Goal: Task Accomplishment & Management: Use online tool/utility

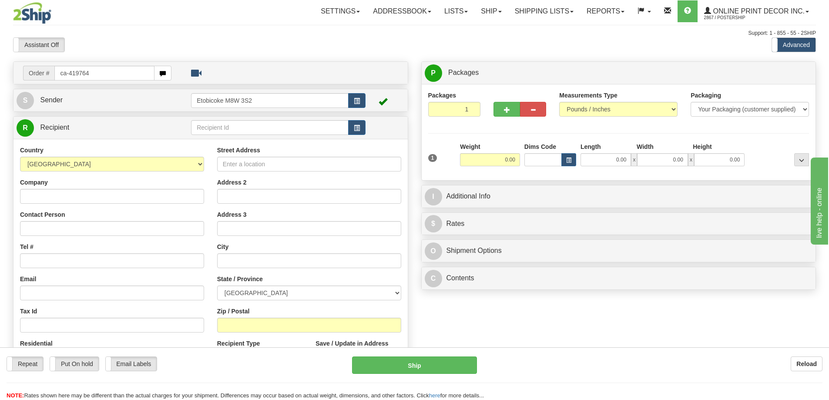
type input "ca-419764"
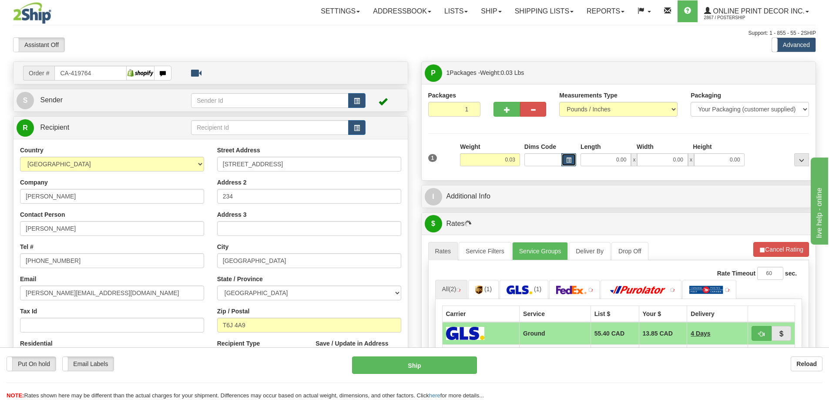
click at [574, 158] on button "button" at bounding box center [569, 159] width 15 height 13
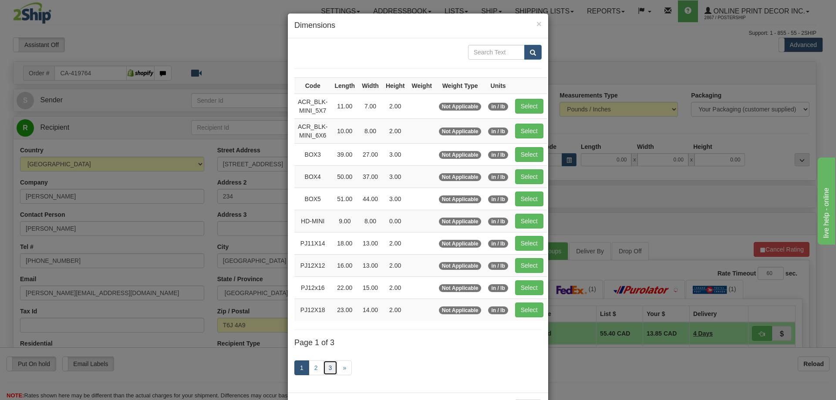
click at [327, 367] on link "3" at bounding box center [330, 367] width 15 height 15
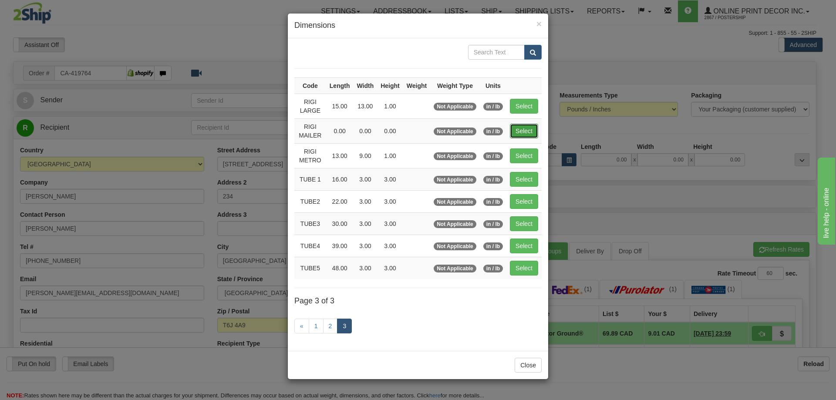
click at [520, 131] on button "Select" at bounding box center [524, 131] width 28 height 15
type input "RIGI MAILER"
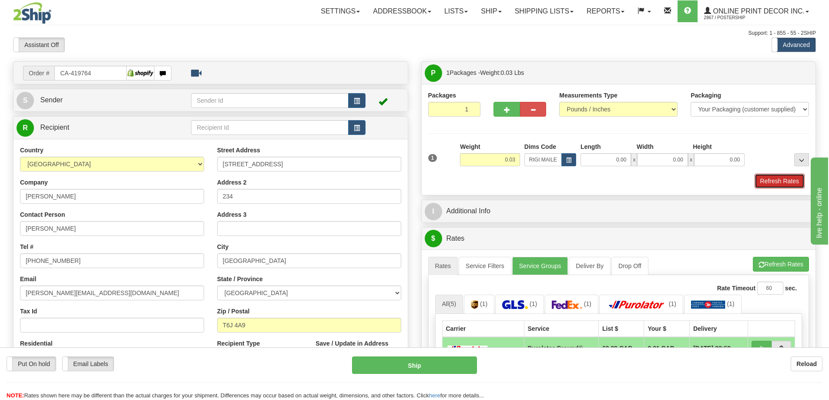
click at [789, 178] on button "Refresh Rates" at bounding box center [780, 181] width 50 height 15
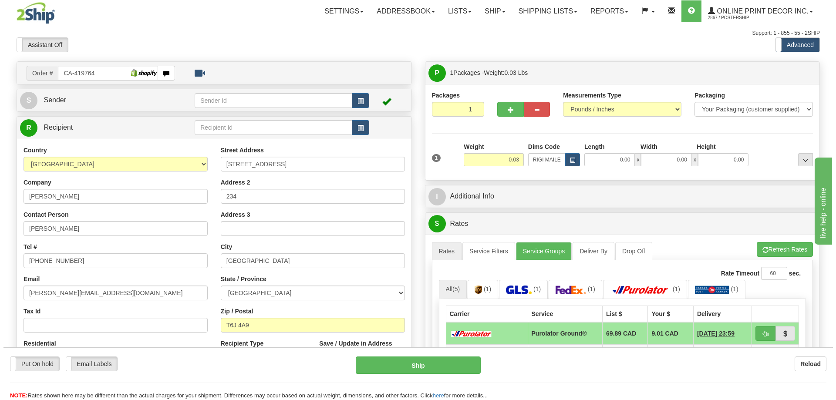
scroll to position [87, 0]
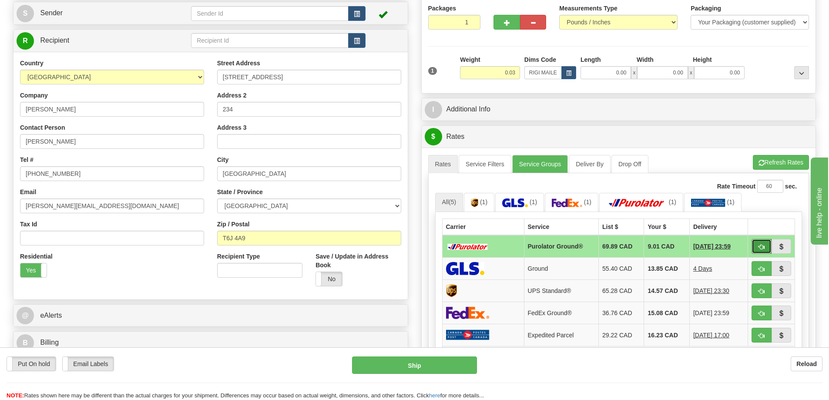
click at [755, 247] on button "button" at bounding box center [762, 246] width 20 height 15
type input "260"
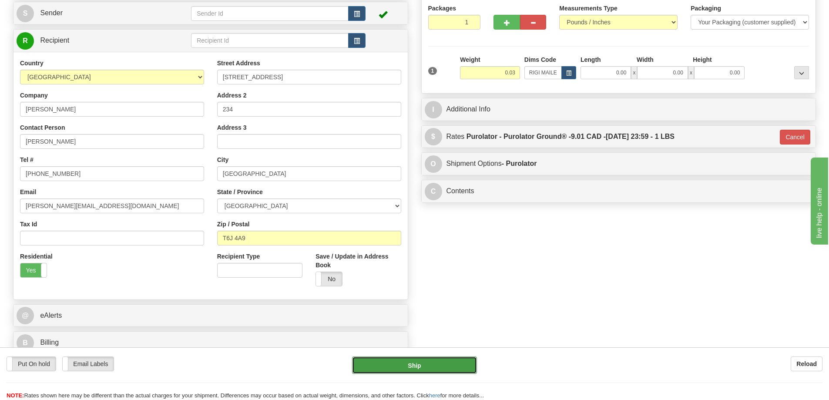
click at [467, 364] on button "Ship" at bounding box center [414, 365] width 125 height 17
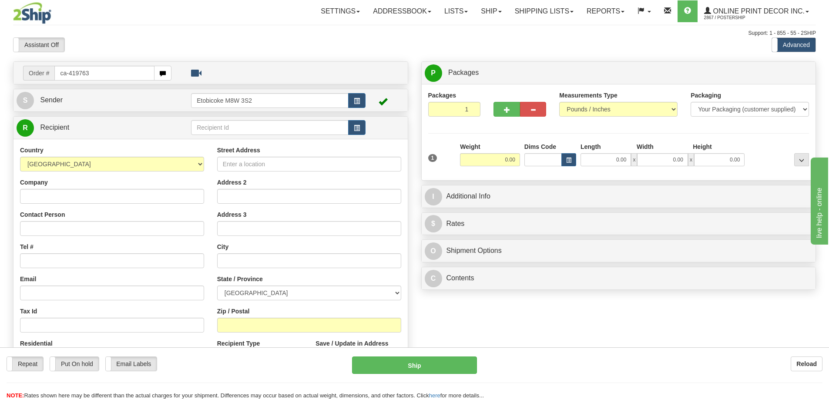
type input "ca-419763"
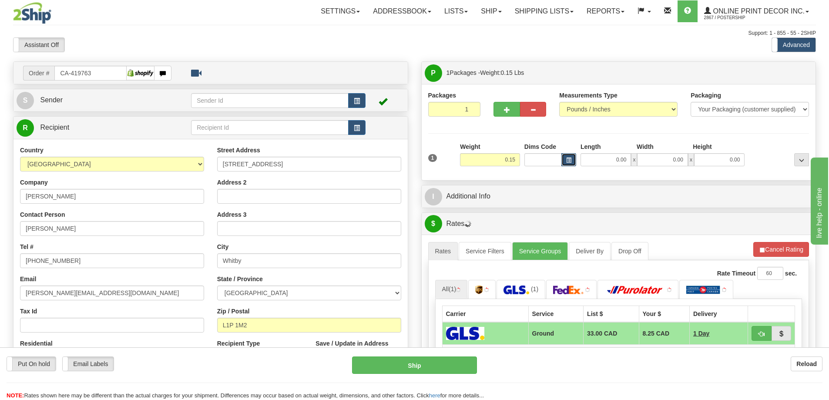
click at [569, 159] on span "button" at bounding box center [568, 160] width 5 height 5
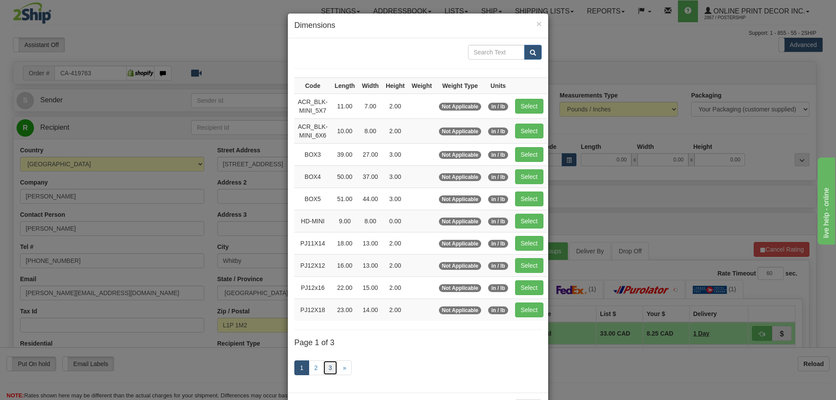
click at [323, 366] on link "3" at bounding box center [330, 367] width 15 height 15
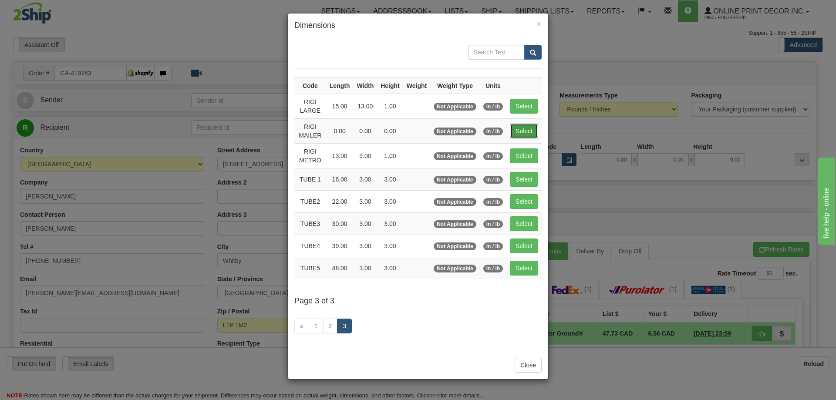
click at [528, 128] on button "Select" at bounding box center [524, 131] width 28 height 15
type input "RIGI MAILER"
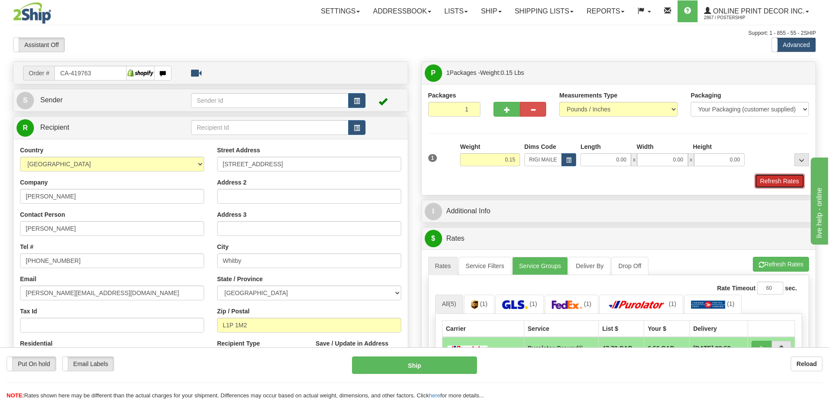
click at [775, 184] on button "Refresh Rates" at bounding box center [780, 181] width 50 height 15
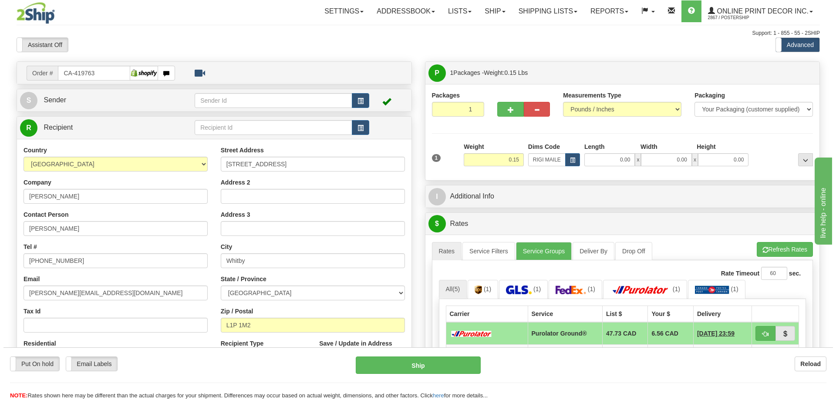
scroll to position [44, 0]
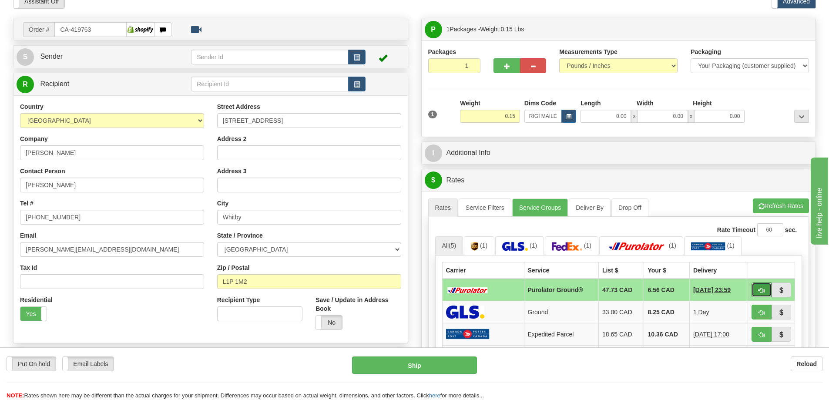
click at [766, 290] on button "button" at bounding box center [762, 290] width 20 height 15
type input "260"
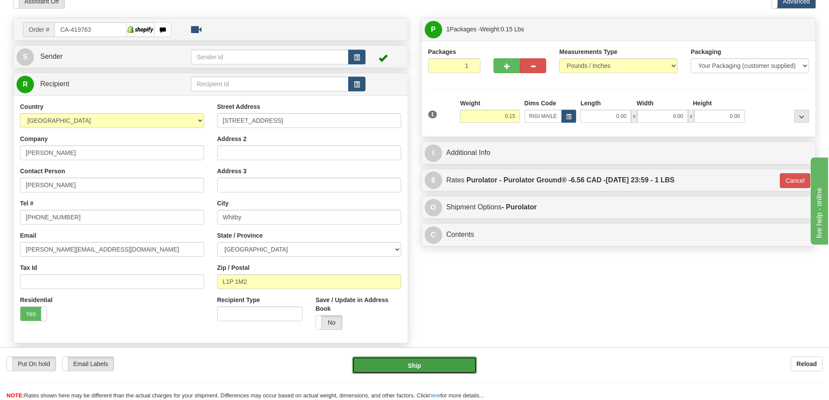
click at [455, 366] on button "Ship" at bounding box center [414, 365] width 125 height 17
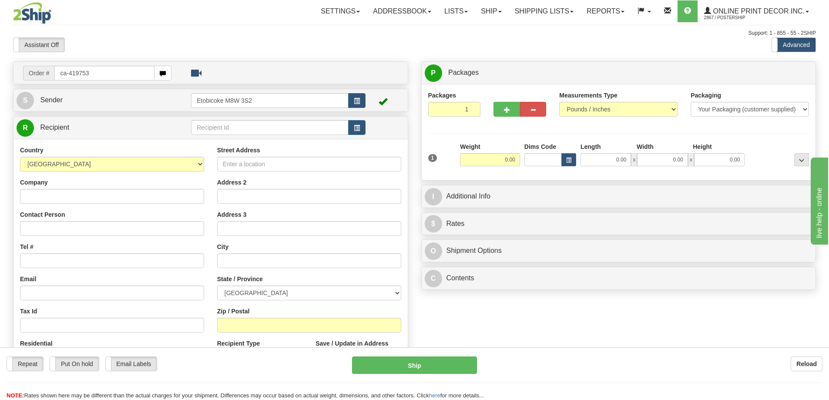
type input "ca-419753"
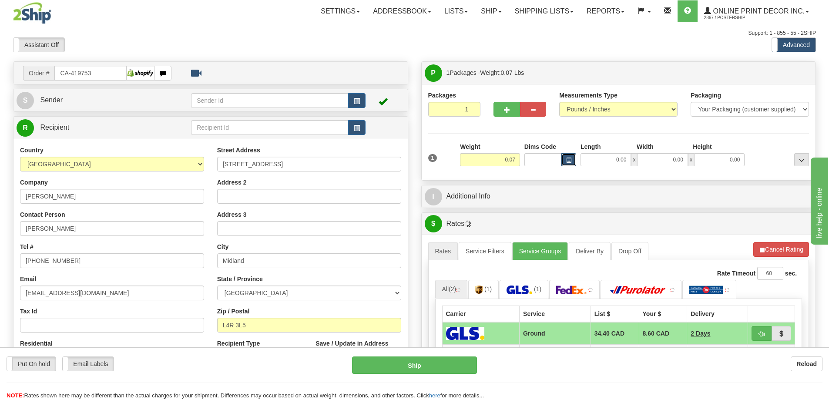
click at [568, 161] on span "button" at bounding box center [568, 160] width 5 height 5
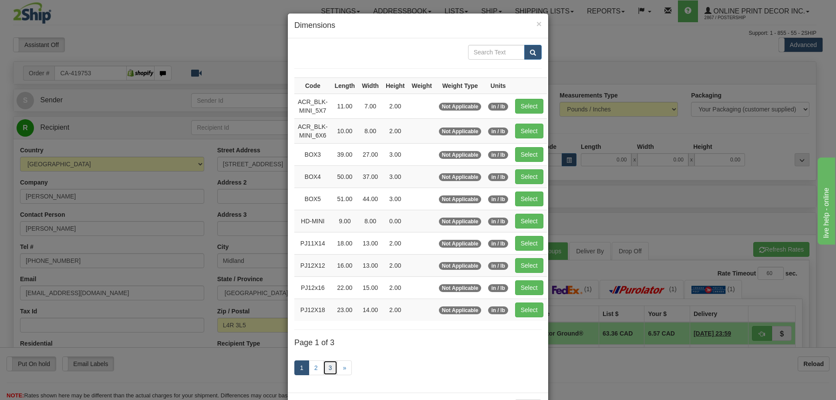
click at [328, 365] on link "3" at bounding box center [330, 367] width 15 height 15
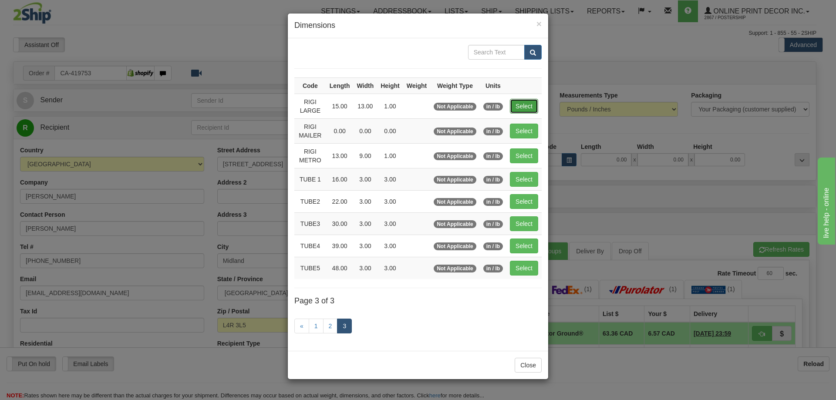
click at [522, 103] on button "Select" at bounding box center [524, 106] width 28 height 15
type input "RIGI LARGE"
type input "15.00"
type input "13.00"
type input "1.00"
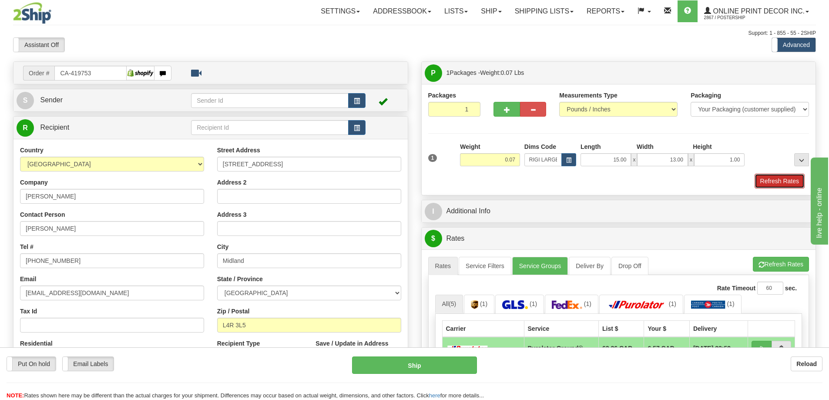
click at [789, 183] on button "Refresh Rates" at bounding box center [780, 181] width 50 height 15
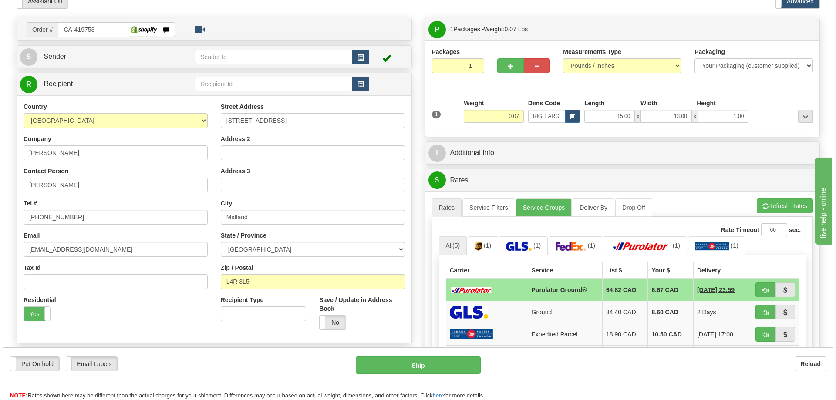
scroll to position [87, 0]
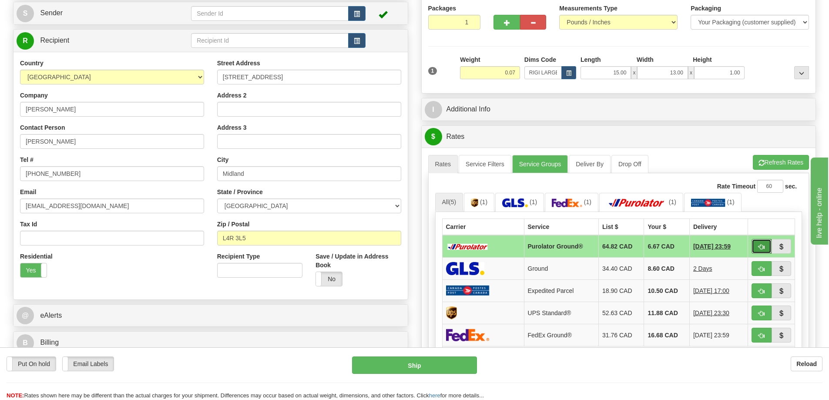
click at [759, 244] on button "button" at bounding box center [762, 246] width 20 height 15
type input "260"
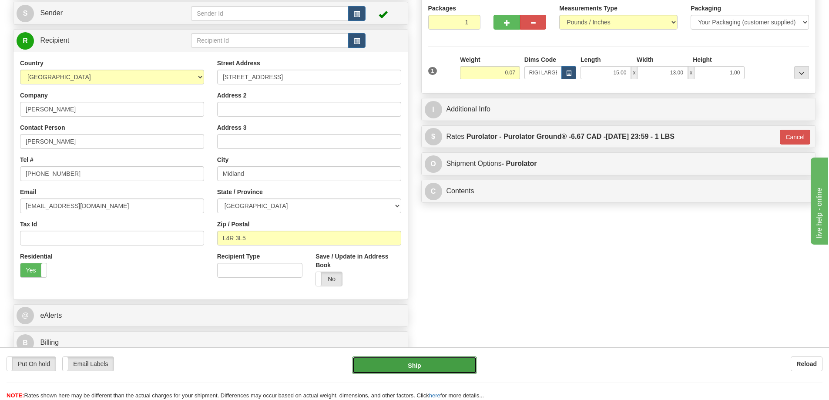
click at [439, 369] on button "Ship" at bounding box center [414, 365] width 125 height 17
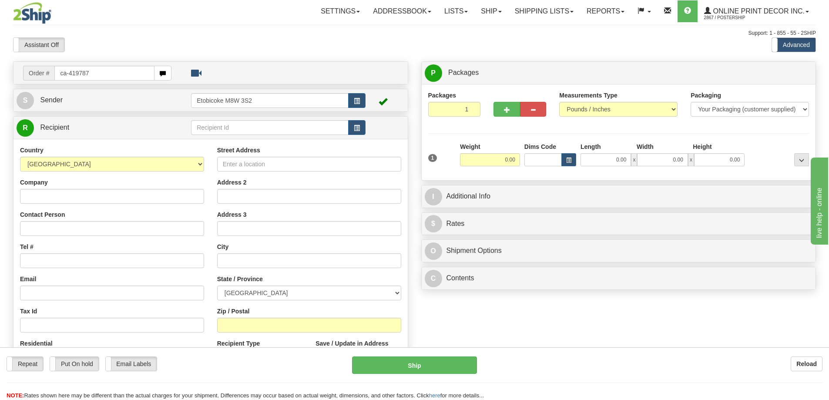
type input "ca-419787"
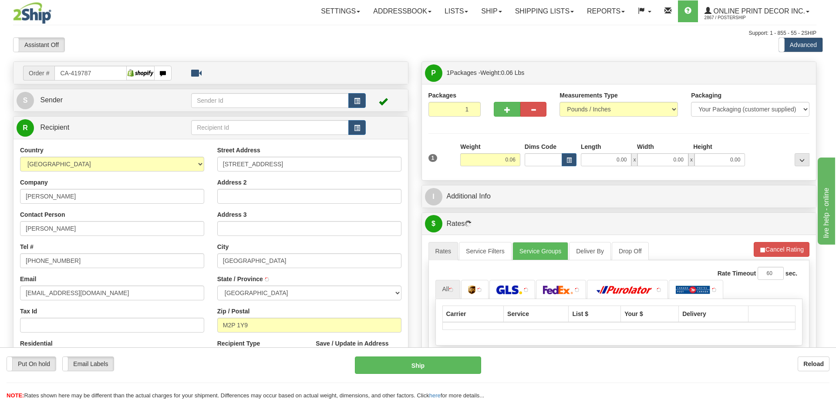
type input "[GEOGRAPHIC_DATA]"
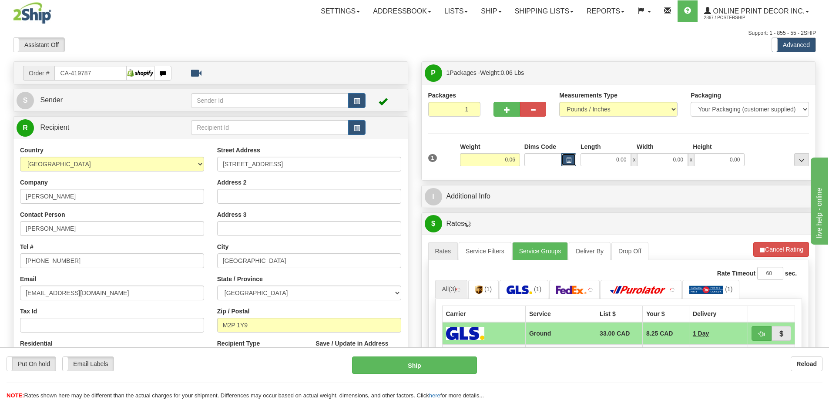
click at [566, 157] on button "button" at bounding box center [569, 159] width 15 height 13
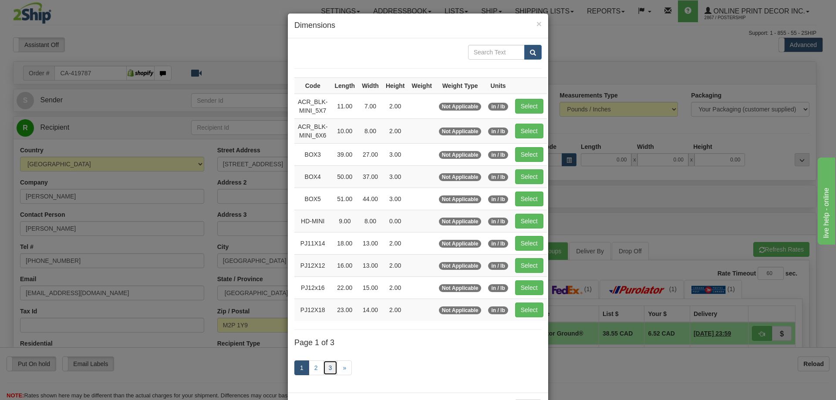
click at [323, 364] on link "3" at bounding box center [330, 367] width 15 height 15
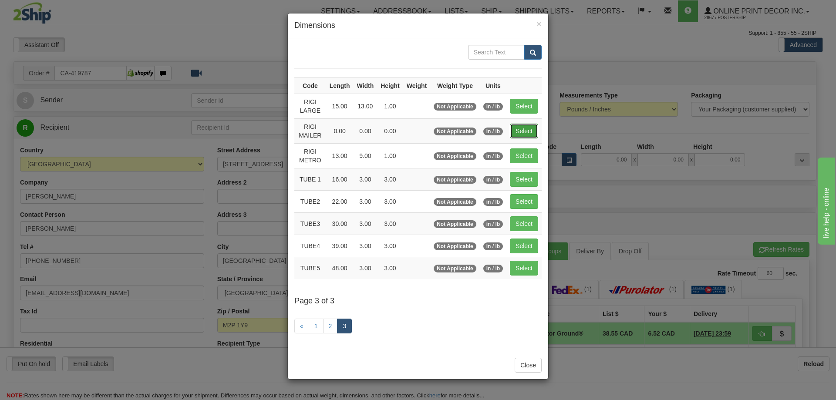
click at [518, 128] on button "Select" at bounding box center [524, 131] width 28 height 15
type input "RIGI MAILER"
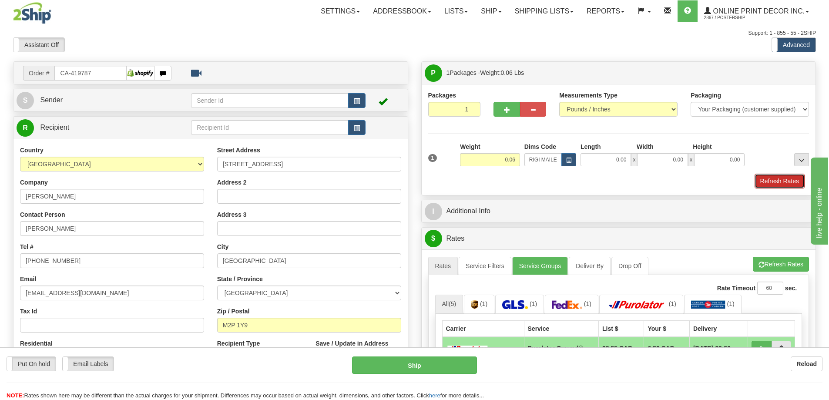
click at [790, 176] on button "Refresh Rates" at bounding box center [780, 181] width 50 height 15
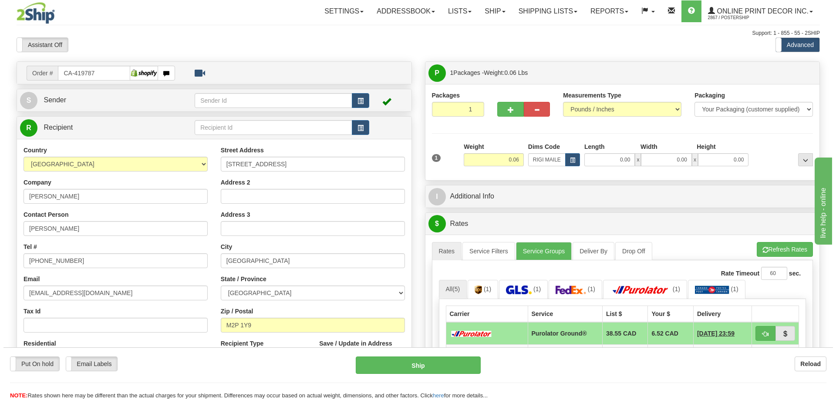
scroll to position [87, 0]
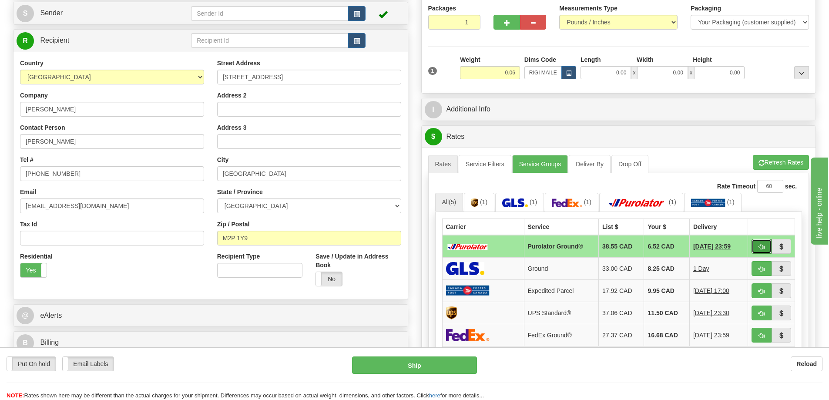
click at [759, 243] on button "button" at bounding box center [762, 246] width 20 height 15
type input "260"
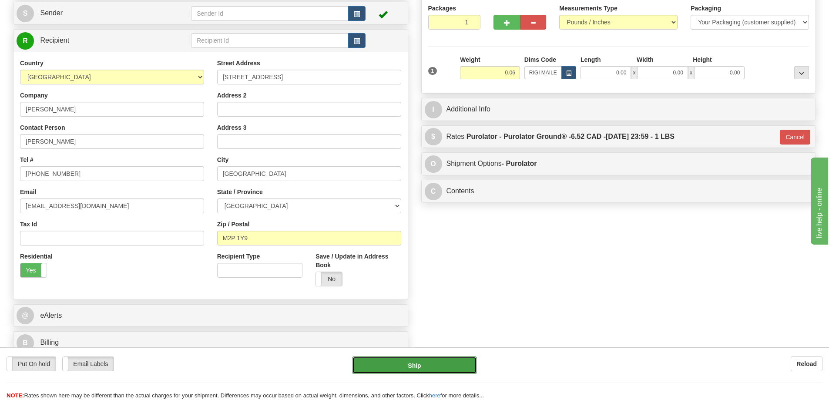
click at [461, 368] on button "Ship" at bounding box center [414, 365] width 125 height 17
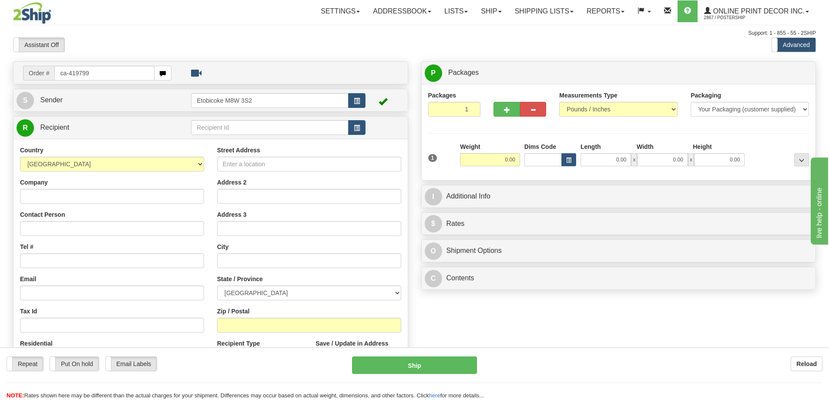
type input "ca-419799"
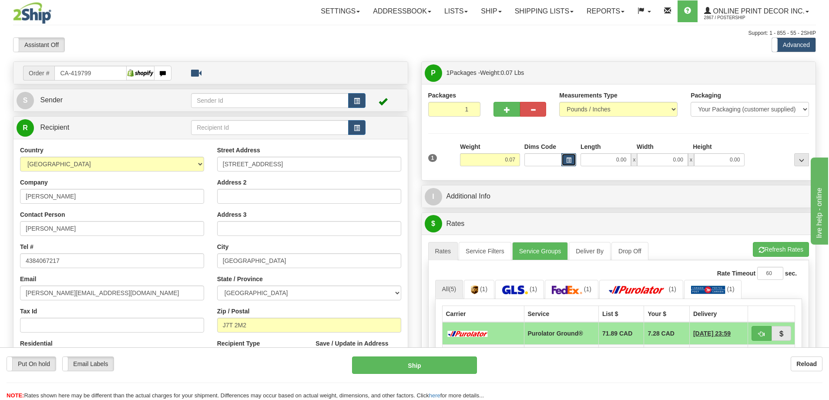
click at [569, 161] on span "button" at bounding box center [568, 160] width 5 height 5
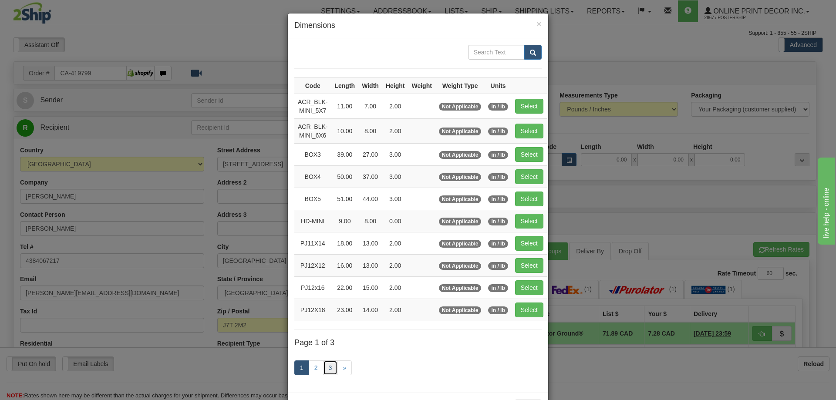
click at [326, 366] on link "3" at bounding box center [330, 367] width 15 height 15
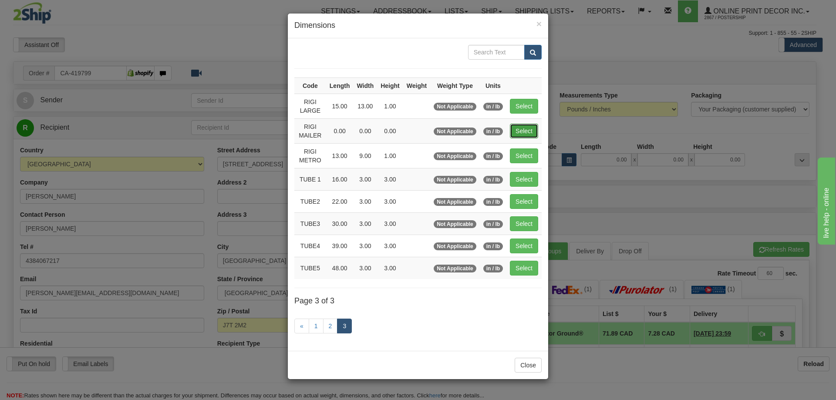
click at [532, 127] on button "Select" at bounding box center [524, 131] width 28 height 15
type input "RIGI MAILER"
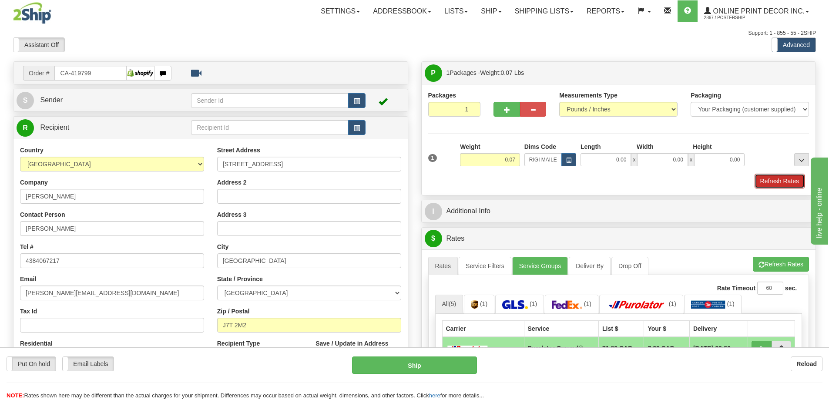
click at [779, 179] on button "Refresh Rates" at bounding box center [780, 181] width 50 height 15
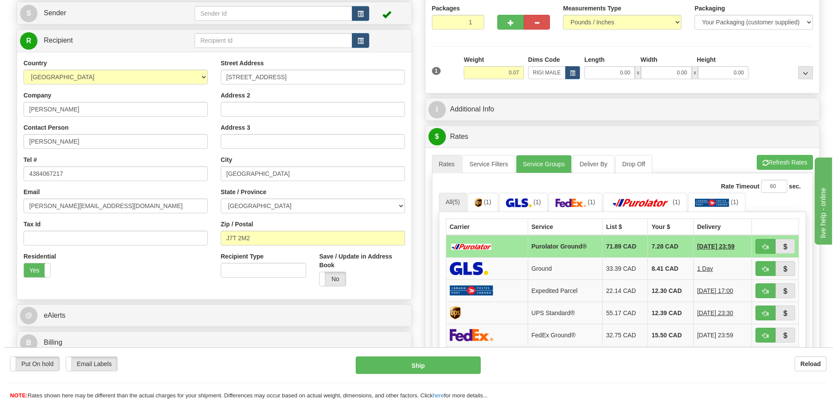
scroll to position [131, 0]
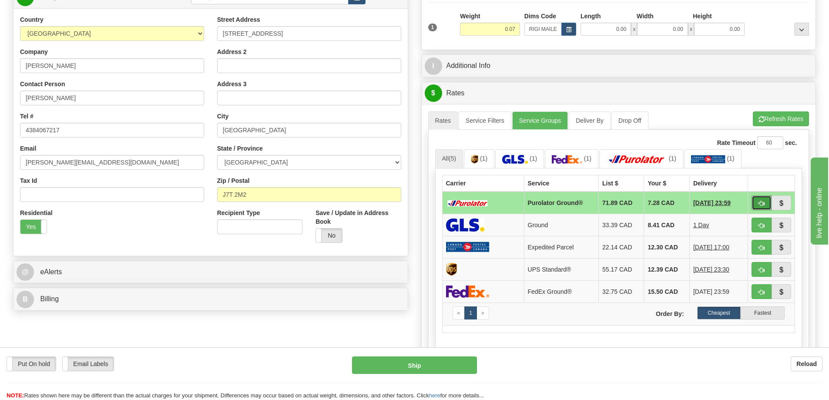
click at [763, 202] on span "button" at bounding box center [762, 204] width 6 height 6
type input "260"
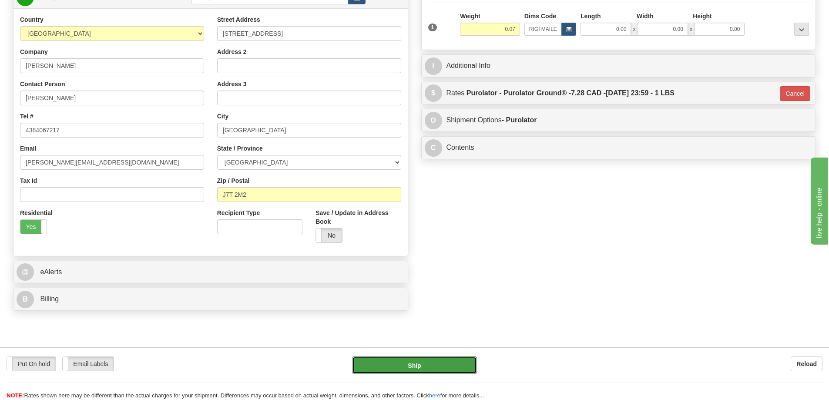
click at [451, 363] on button "Ship" at bounding box center [414, 365] width 125 height 17
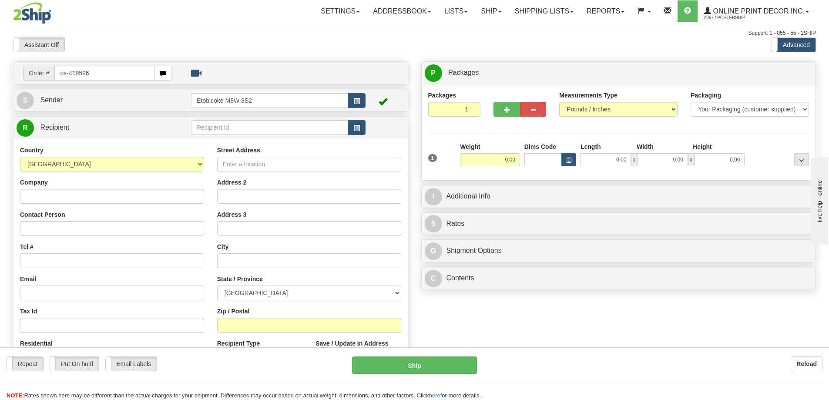
type input "ca-419596"
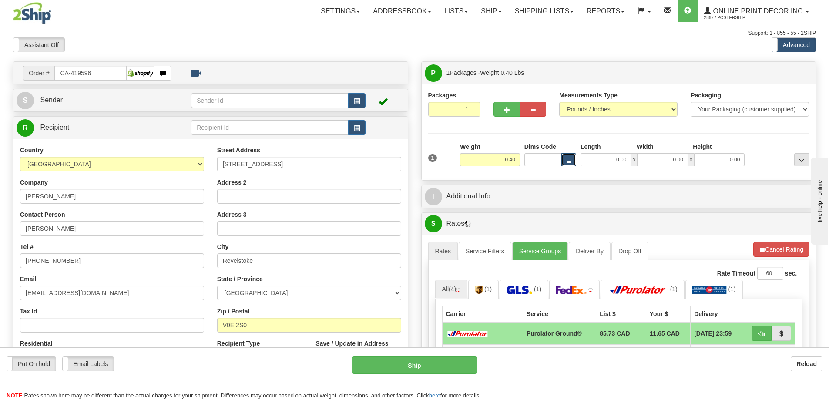
click at [571, 156] on button "button" at bounding box center [569, 159] width 15 height 13
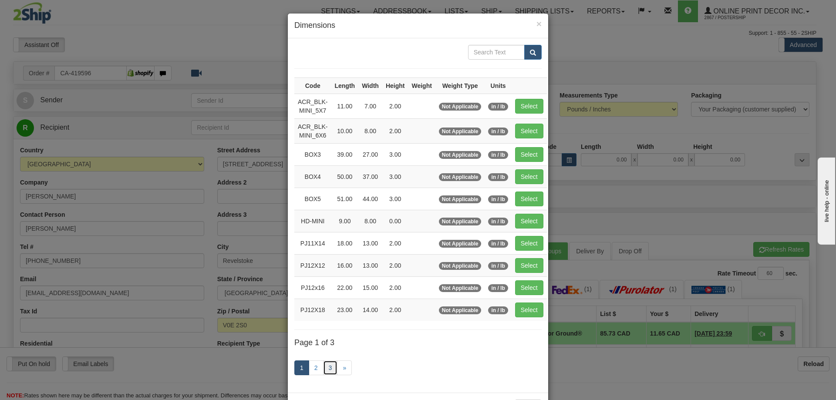
click at [328, 363] on link "3" at bounding box center [330, 367] width 15 height 15
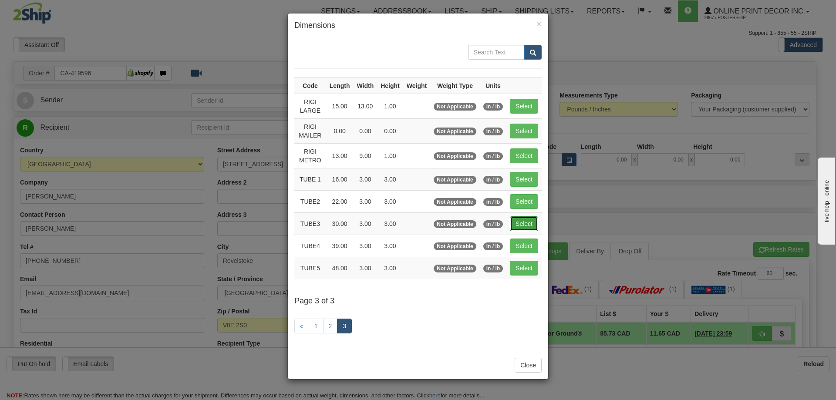
click at [527, 223] on button "Select" at bounding box center [524, 223] width 28 height 15
type input "TUBE3"
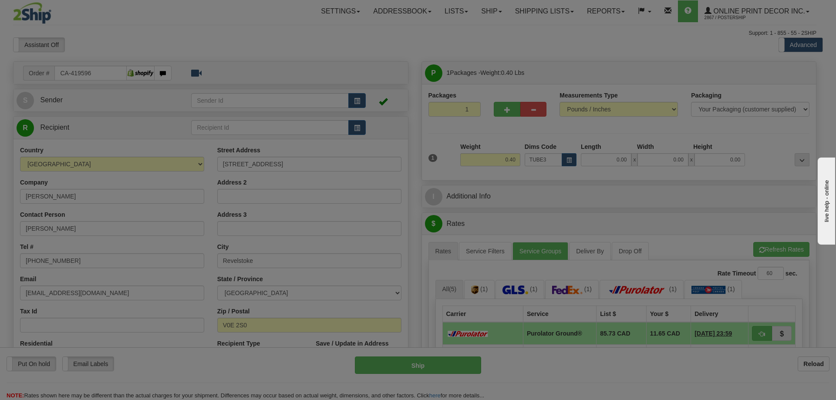
type input "30.00"
type input "3.00"
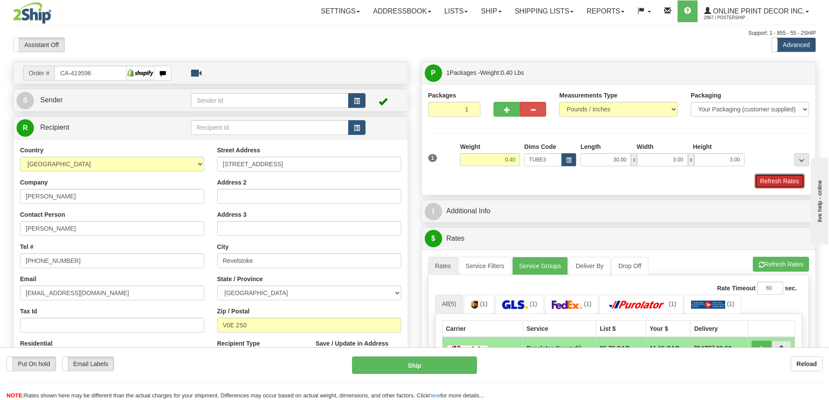
click at [782, 178] on button "Refresh Rates" at bounding box center [780, 181] width 50 height 15
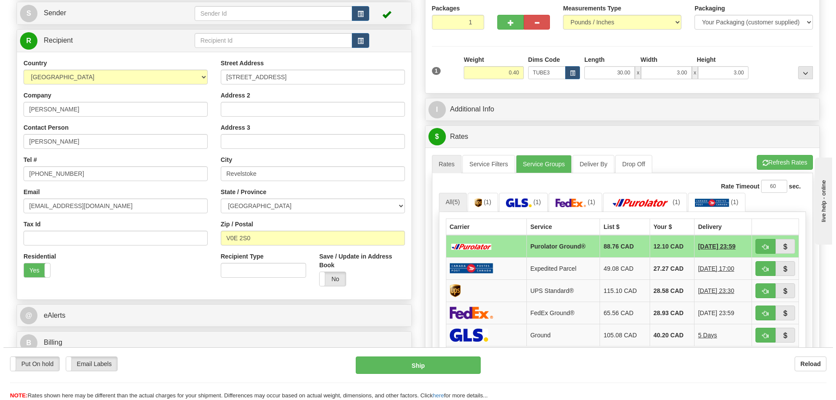
scroll to position [131, 0]
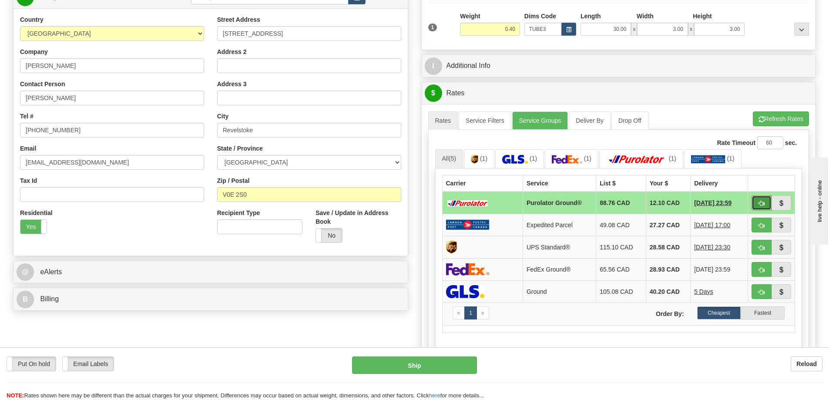
click at [759, 199] on button "button" at bounding box center [762, 202] width 20 height 15
type input "260"
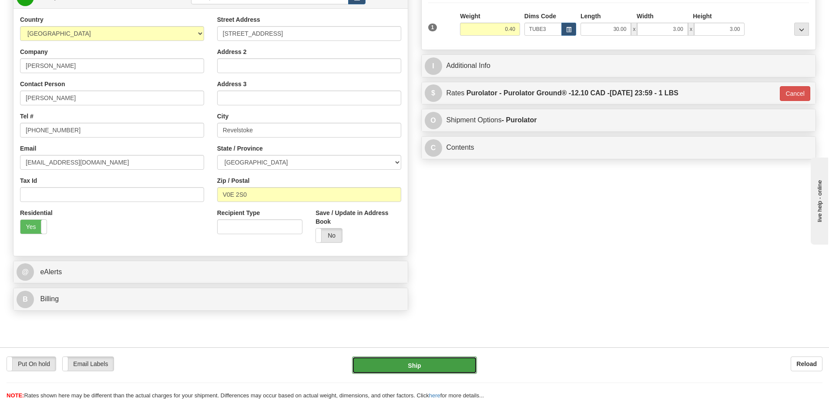
click at [431, 364] on button "Ship" at bounding box center [414, 365] width 125 height 17
